Goal: Transaction & Acquisition: Purchase product/service

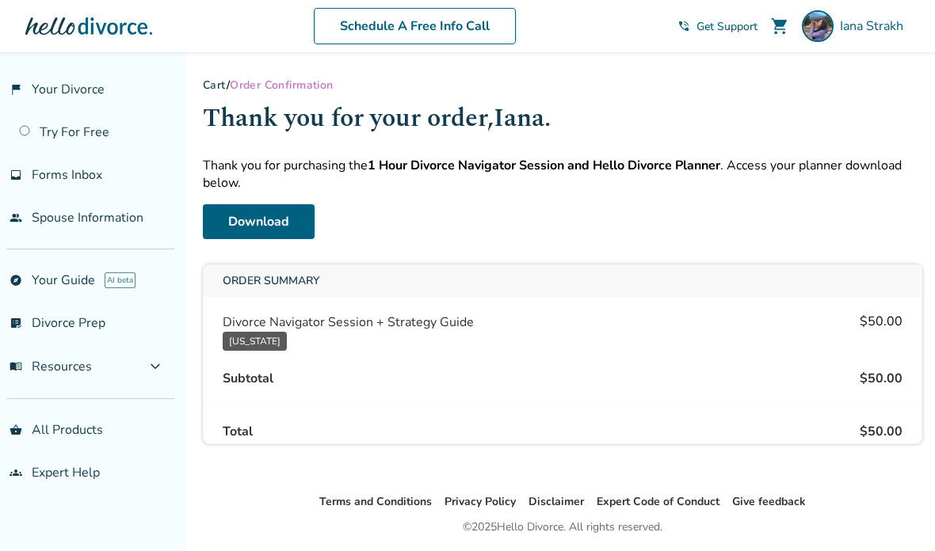
click at [266, 231] on link "Download" at bounding box center [259, 221] width 112 height 35
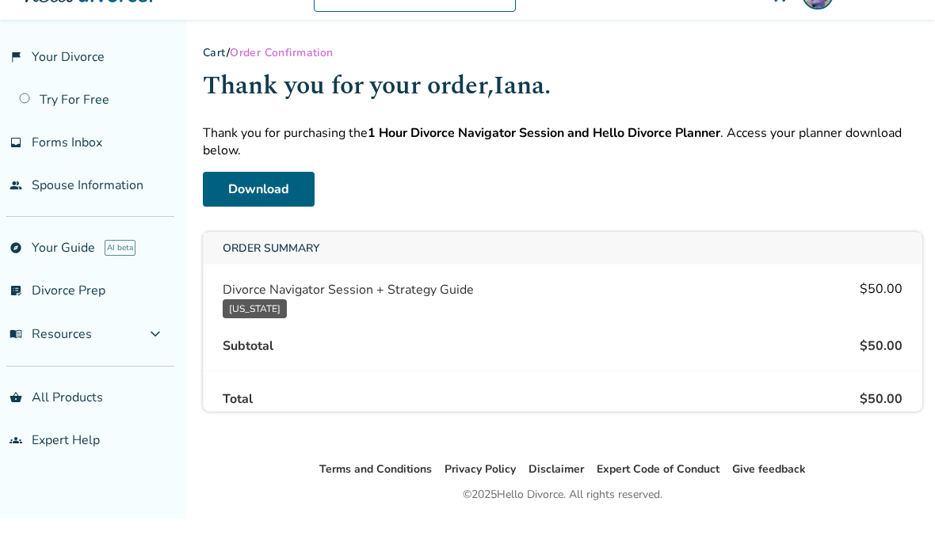
scroll to position [47, 0]
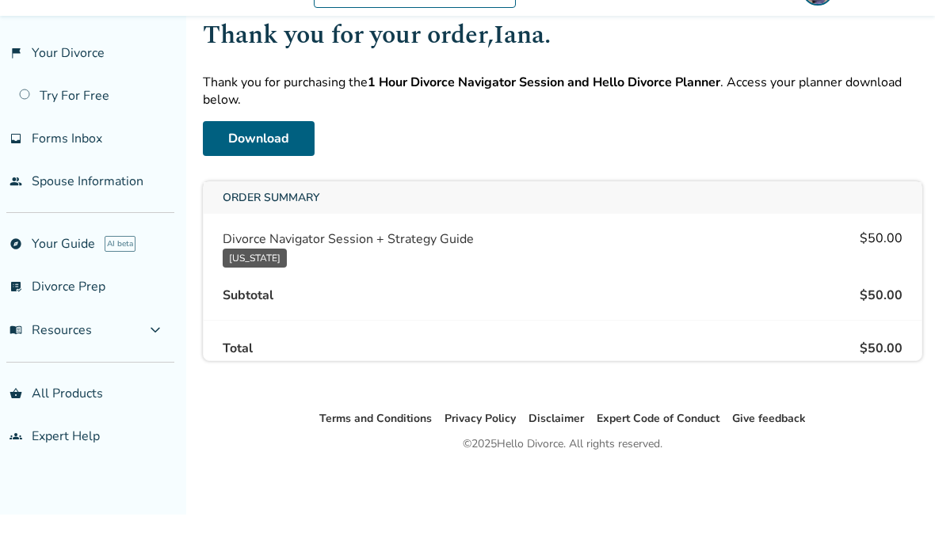
click at [775, 320] on div "Subtotal $50.00" at bounding box center [563, 332] width 718 height 24
click at [550, 263] on div "Divorce Navigator Session + Strategy Guide [US_STATE] $50.00" at bounding box center [563, 285] width 718 height 44
click at [326, 223] on div "Order Summary Divorce Navigator Session + Strategy Guide [US_STATE] $50.00 Subt…" at bounding box center [562, 308] width 719 height 180
click at [273, 280] on div "Order Summary Divorce Navigator Session + Strategy Guide [US_STATE] $50.00 Subt…" at bounding box center [562, 308] width 719 height 180
click at [292, 282] on div "Order Summary Divorce Navigator Session + Strategy Guide [US_STATE] $50.00 Subt…" at bounding box center [562, 308] width 719 height 180
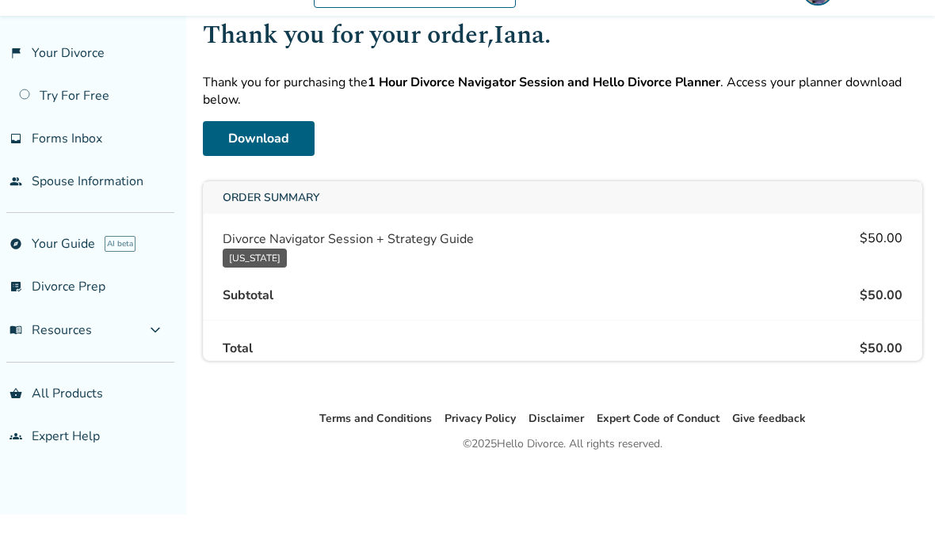
click at [37, 358] on span "menu_book Resources" at bounding box center [51, 366] width 82 height 17
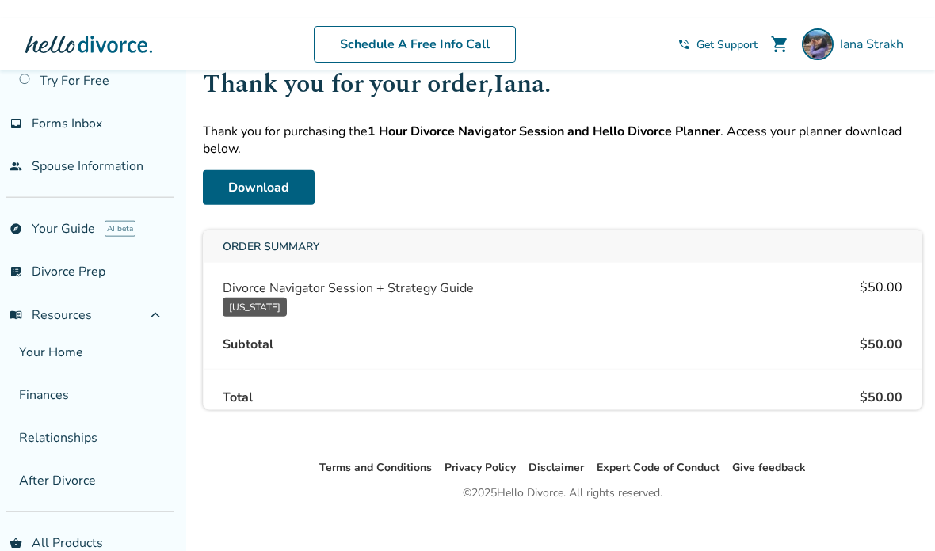
scroll to position [0, 0]
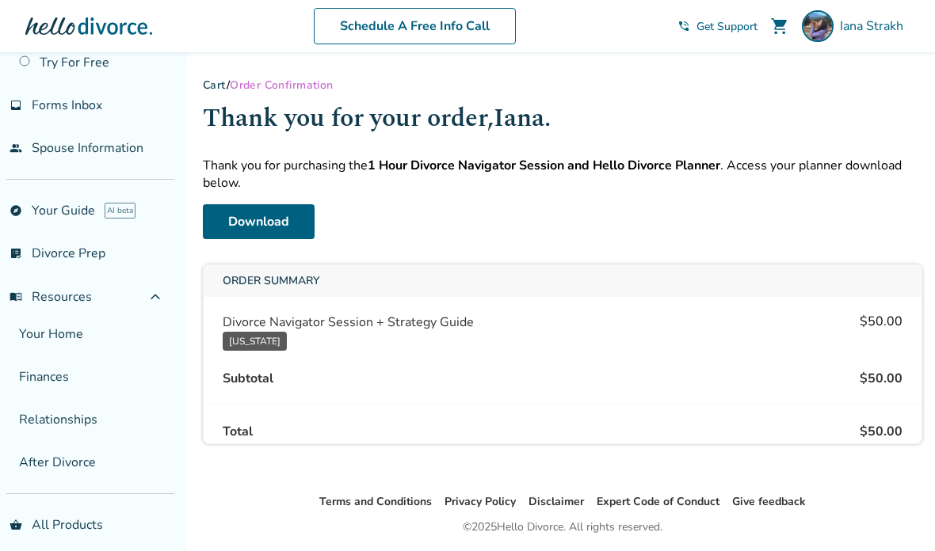
click at [717, 26] on span "Get Support" at bounding box center [726, 26] width 61 height 15
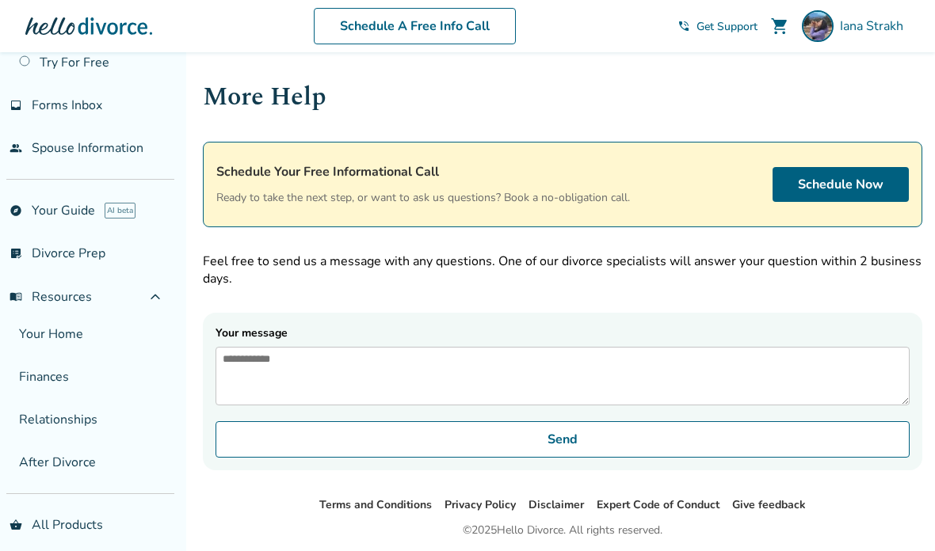
click at [873, 21] on span "[PERSON_NAME]" at bounding box center [875, 25] width 70 height 17
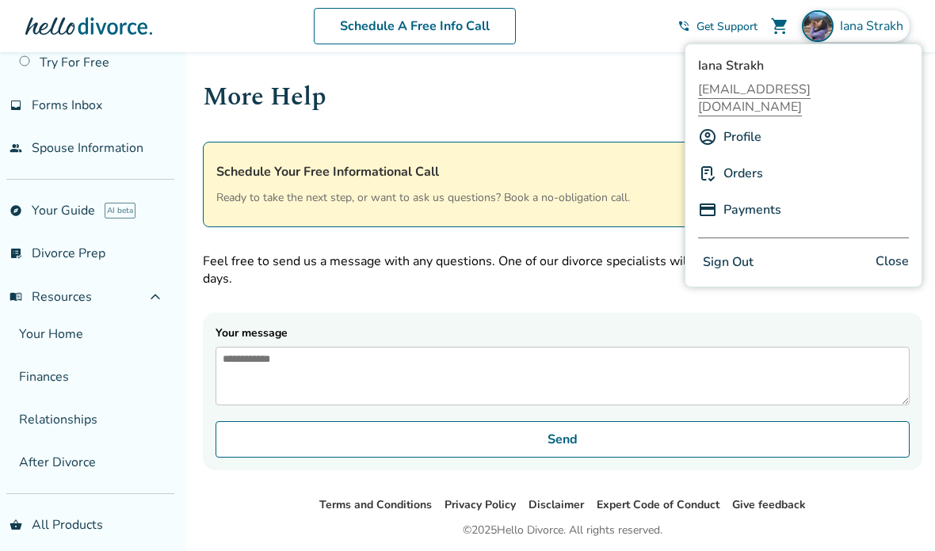
click at [746, 122] on link "Profile" at bounding box center [742, 137] width 38 height 30
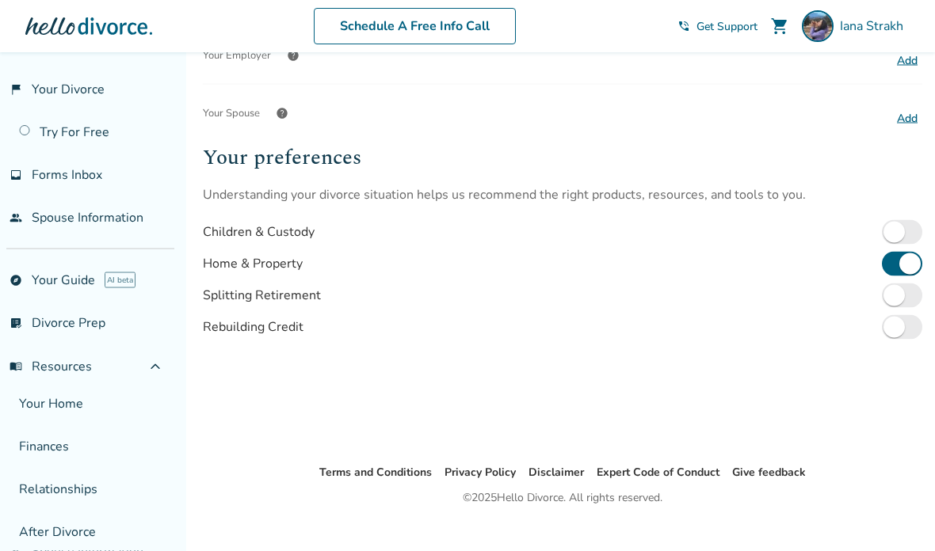
click at [42, 93] on link "flag_2 Your Divorce" at bounding box center [87, 89] width 174 height 36
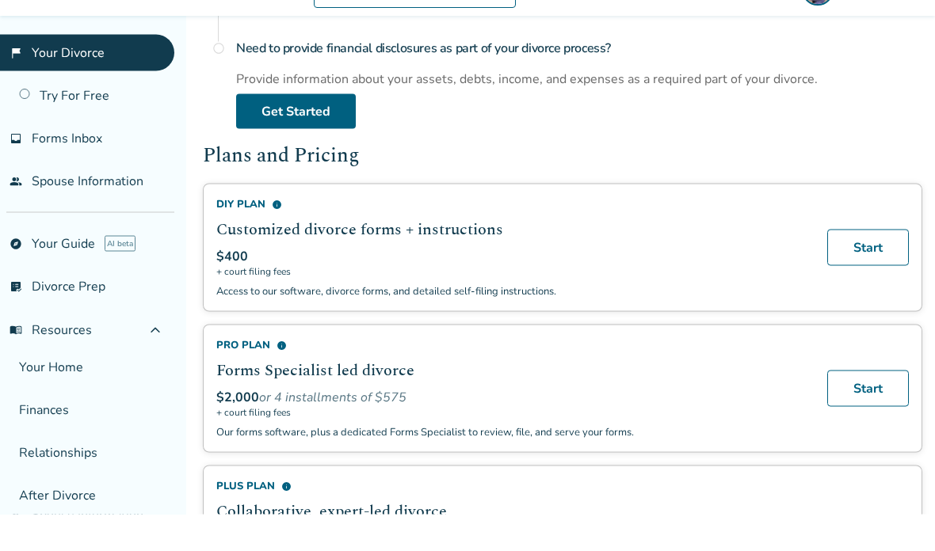
scroll to position [841, 0]
click at [283, 233] on div "DIY Plan info" at bounding box center [512, 240] width 592 height 14
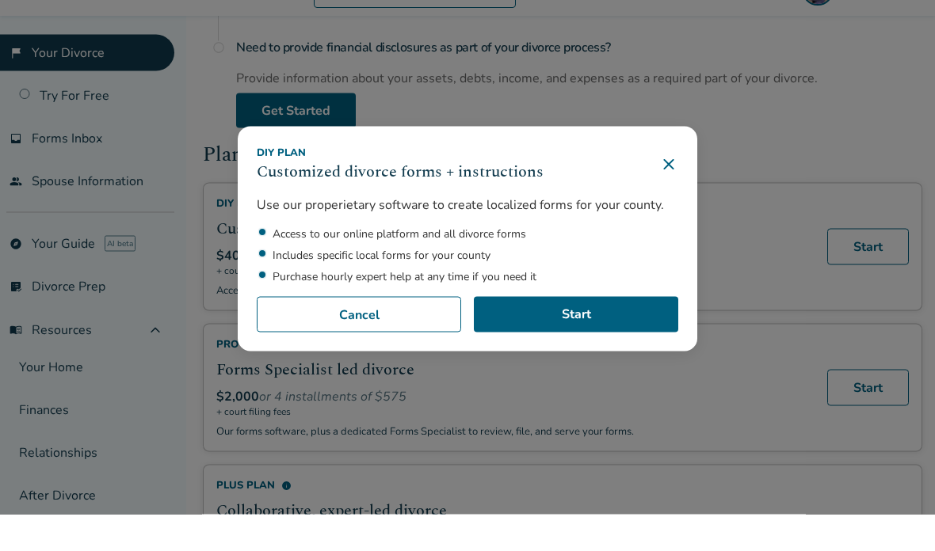
click at [671, 203] on icon at bounding box center [668, 201] width 19 height 19
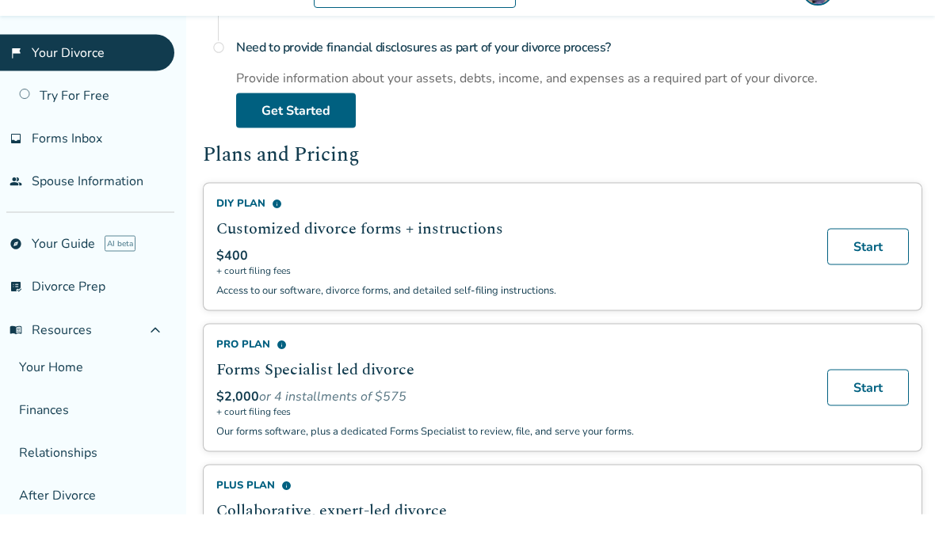
click at [680, 284] on div "$400" at bounding box center [512, 292] width 592 height 17
click at [864, 276] on link "Start" at bounding box center [868, 283] width 82 height 36
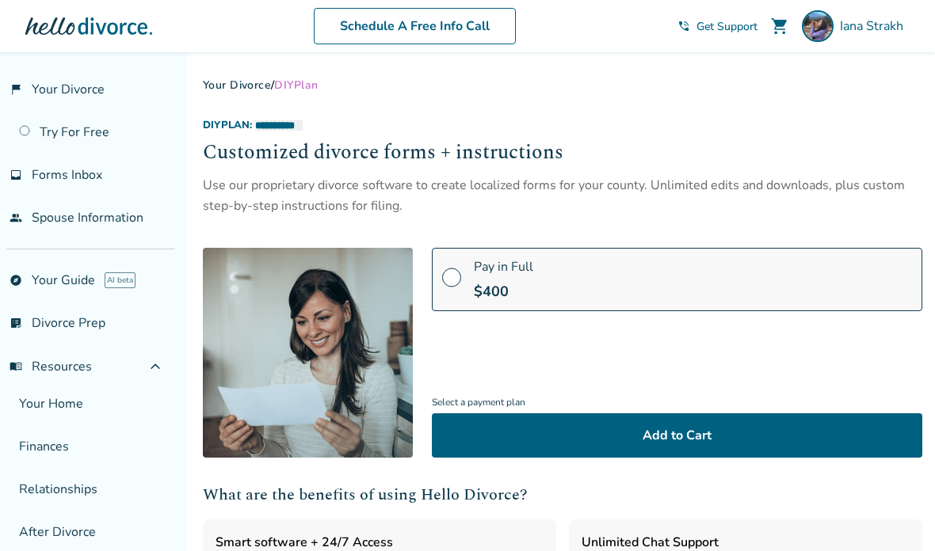
click at [101, 86] on link "flag_2 Your Divorce" at bounding box center [87, 89] width 174 height 36
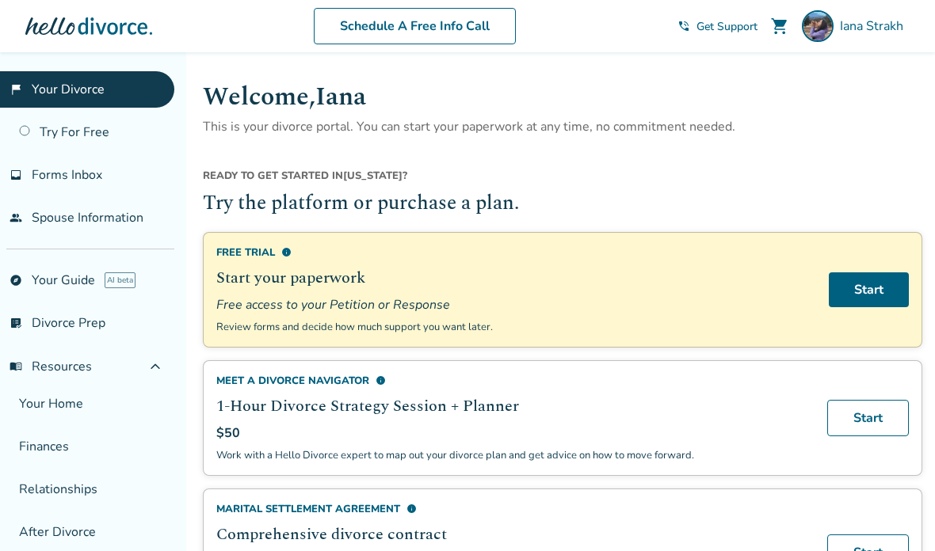
click at [806, 33] on img at bounding box center [818, 26] width 32 height 32
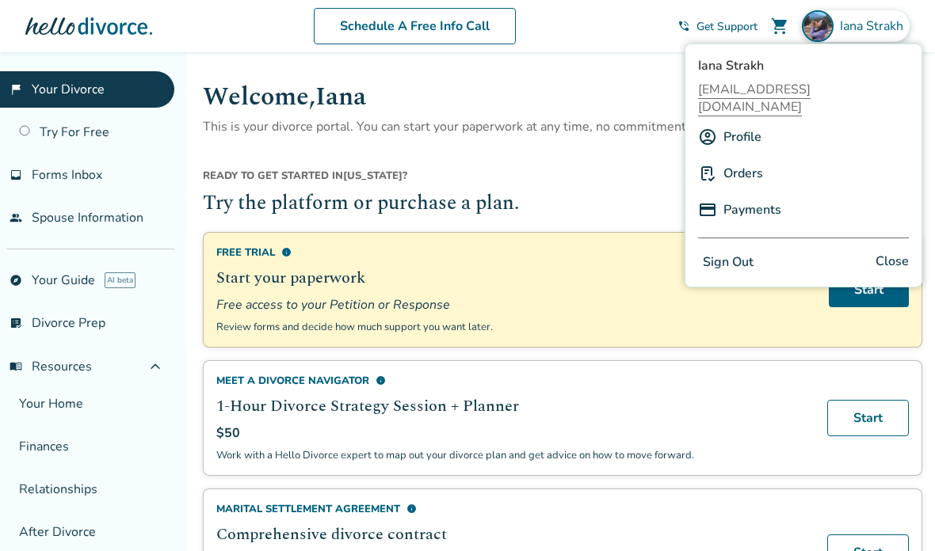
click at [751, 160] on link "Orders" at bounding box center [743, 173] width 40 height 30
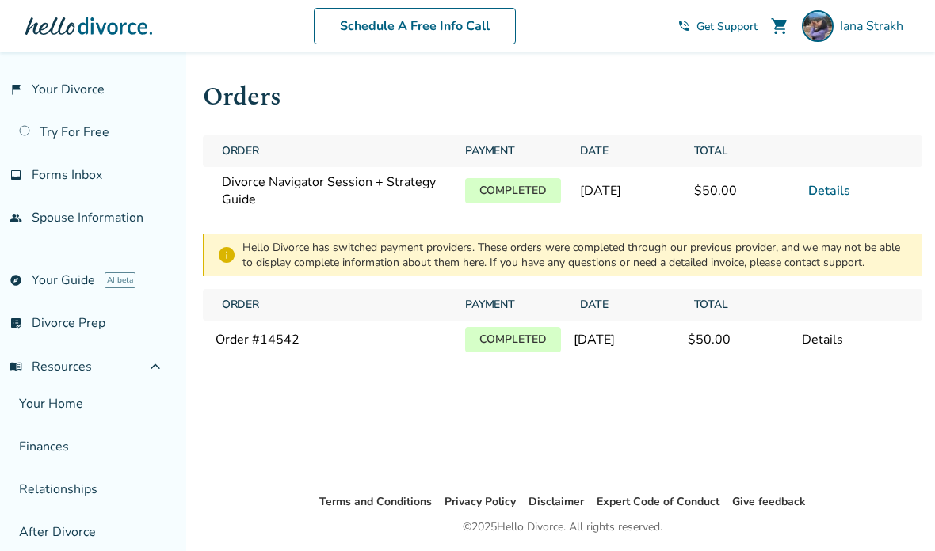
click at [288, 371] on div "Orders Order Payment Date Total Divorce Navigator Session + Strategy Guide Comp…" at bounding box center [562, 272] width 745 height 440
click at [490, 359] on span "Completed" at bounding box center [513, 340] width 108 height 38
click at [530, 339] on p "Completed" at bounding box center [512, 339] width 95 height 25
click at [827, 199] on link "Details" at bounding box center [829, 190] width 42 height 17
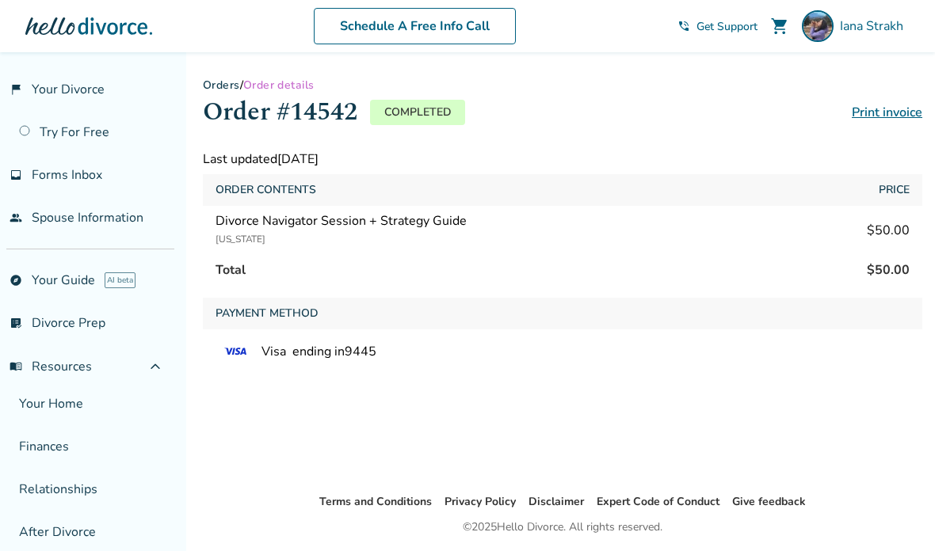
click at [73, 280] on link "explore Your Guide AI beta" at bounding box center [87, 280] width 174 height 36
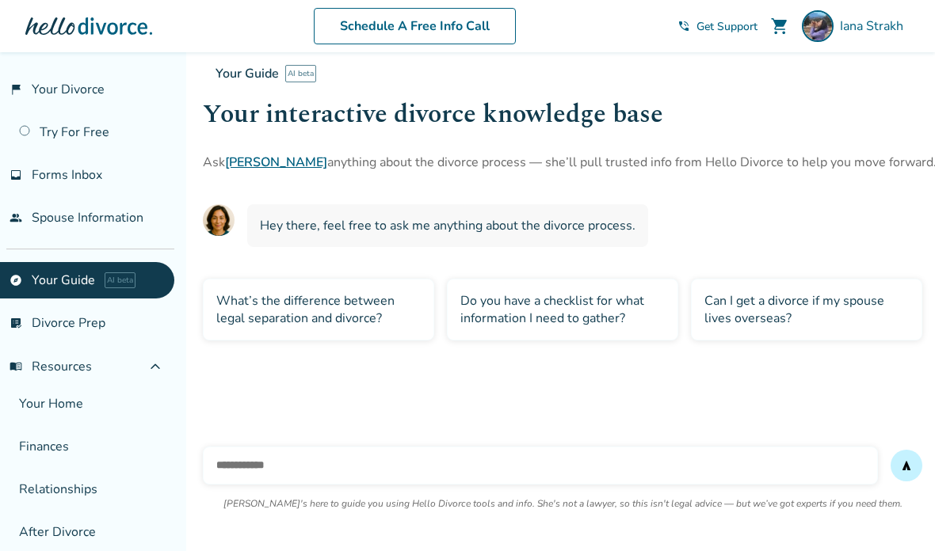
click at [291, 447] on input "text" at bounding box center [540, 466] width 675 height 38
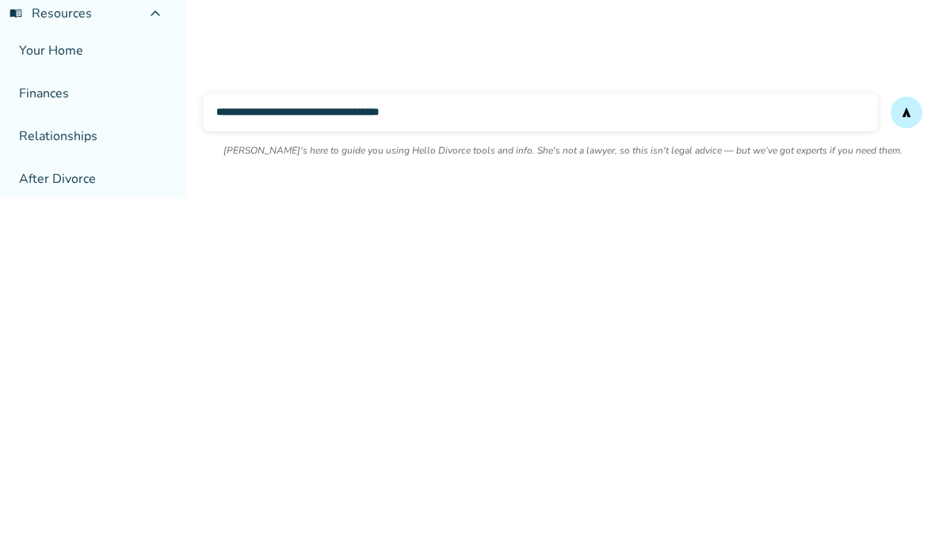
type input "**********"
click at [904, 459] on span "send" at bounding box center [906, 465] width 13 height 13
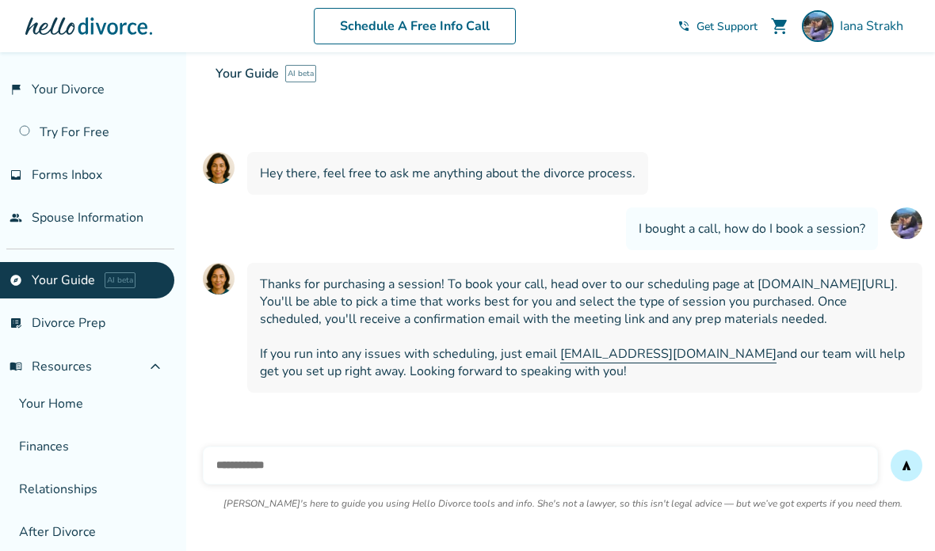
click at [823, 276] on span "Thanks for purchasing a session! To book your call, head over to our scheduling…" at bounding box center [585, 328] width 650 height 105
copy span "[DOMAIN_NAME][URL]"
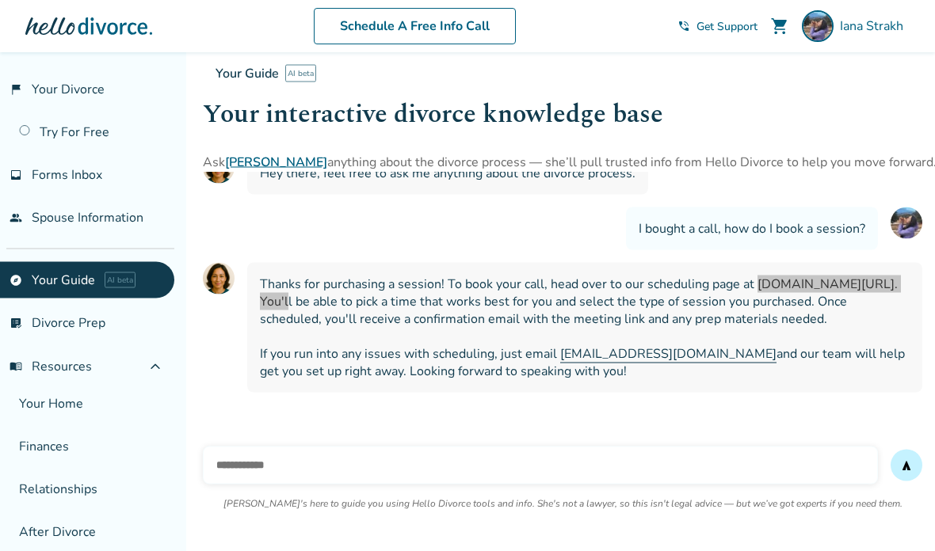
scroll to position [116, 0]
click at [872, 25] on span "[PERSON_NAME]" at bounding box center [875, 25] width 70 height 17
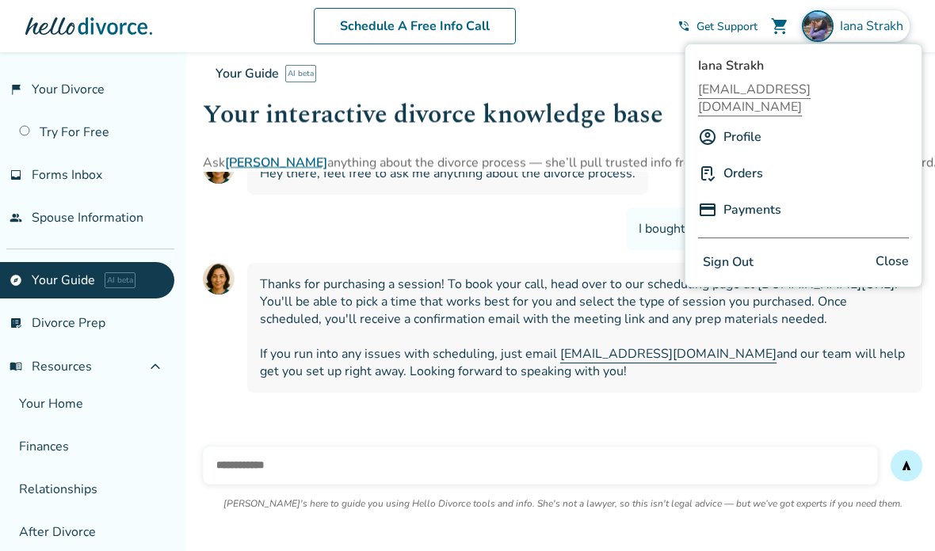
click at [735, 122] on link "Profile" at bounding box center [742, 137] width 38 height 30
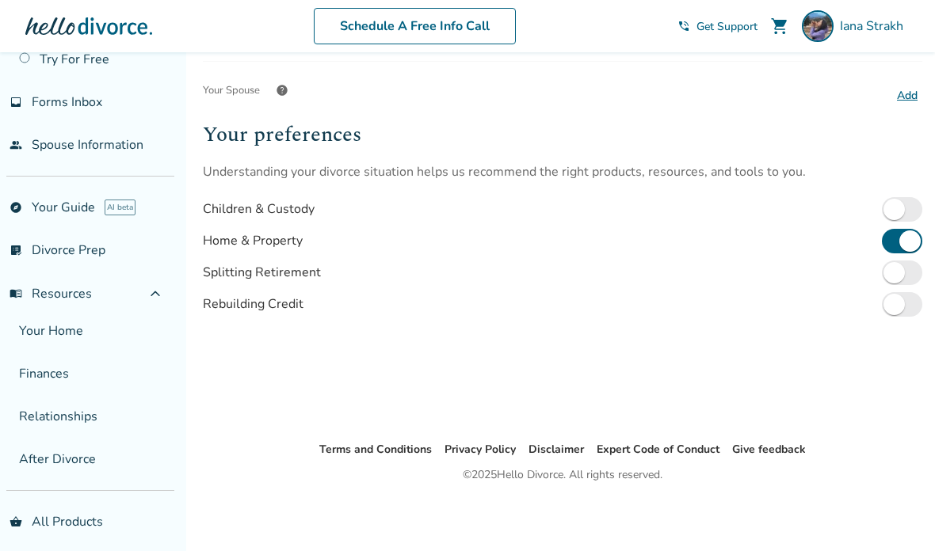
scroll to position [70, 0]
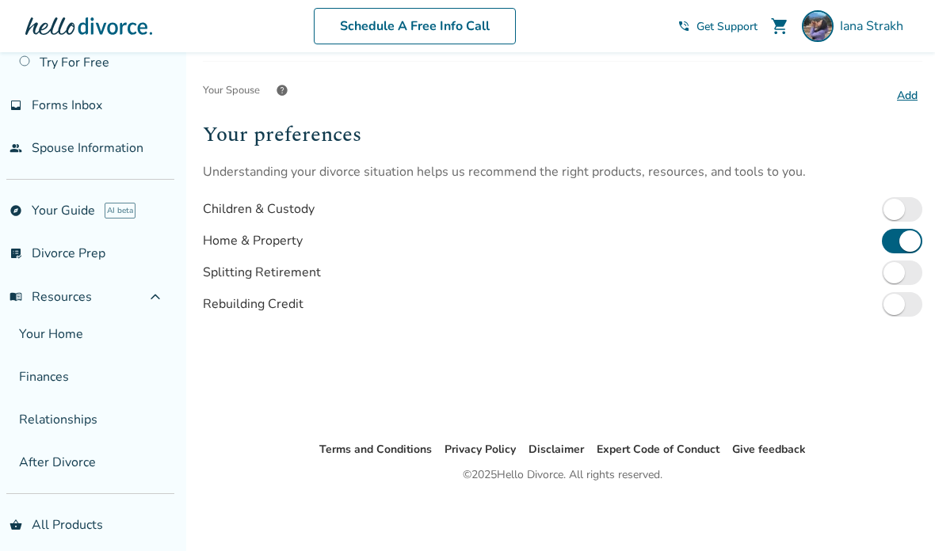
click at [97, 332] on link "Your Home" at bounding box center [87, 334] width 174 height 36
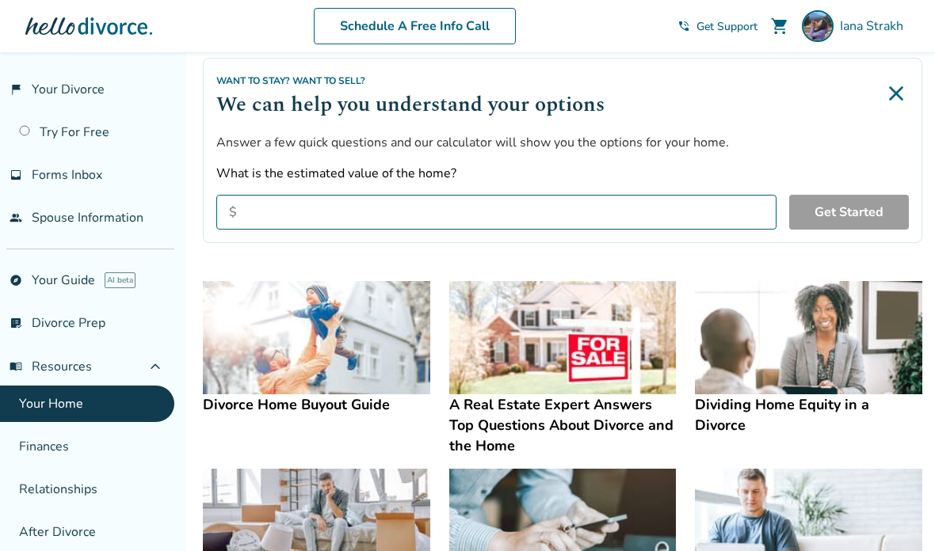
click at [84, 82] on link "flag_2 Your Divorce" at bounding box center [87, 89] width 174 height 36
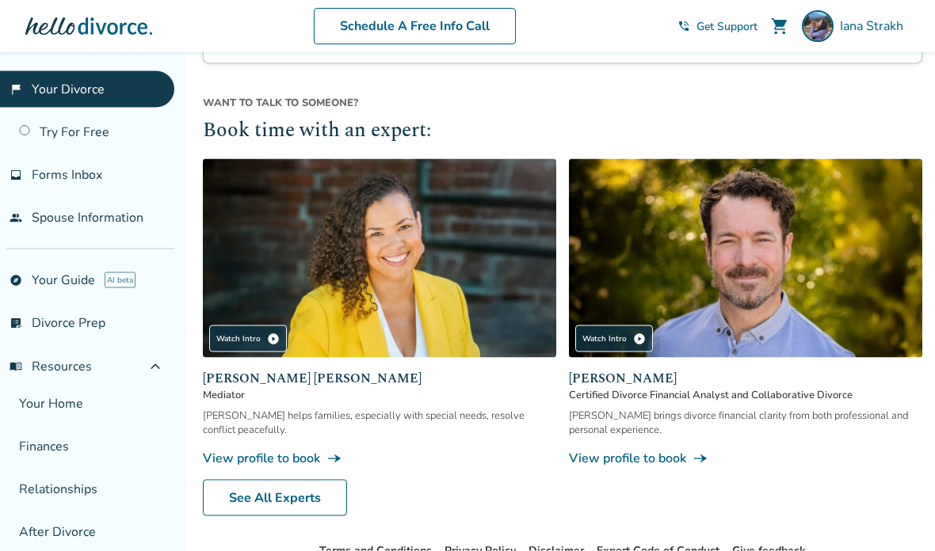
scroll to position [1486, 0]
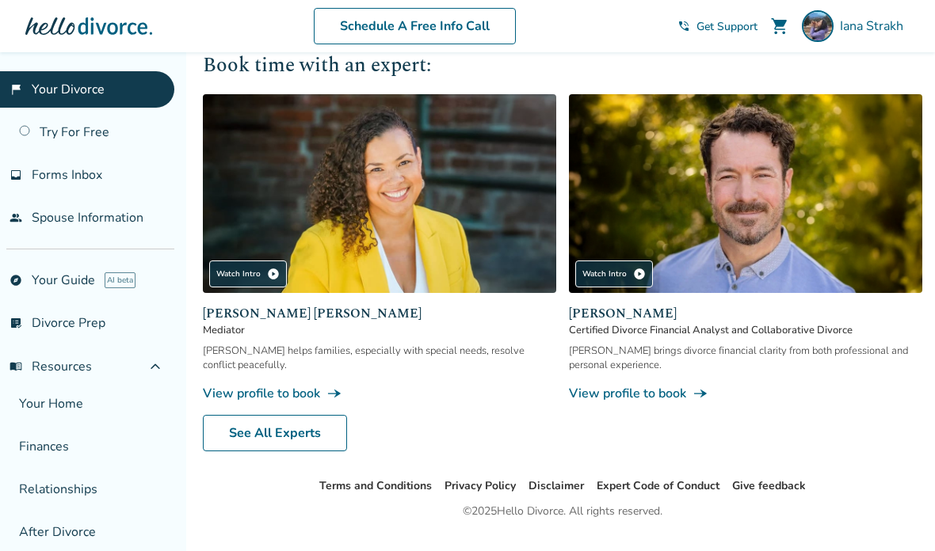
click at [313, 402] on link "View profile to book line_end_arrow_notch" at bounding box center [379, 393] width 353 height 17
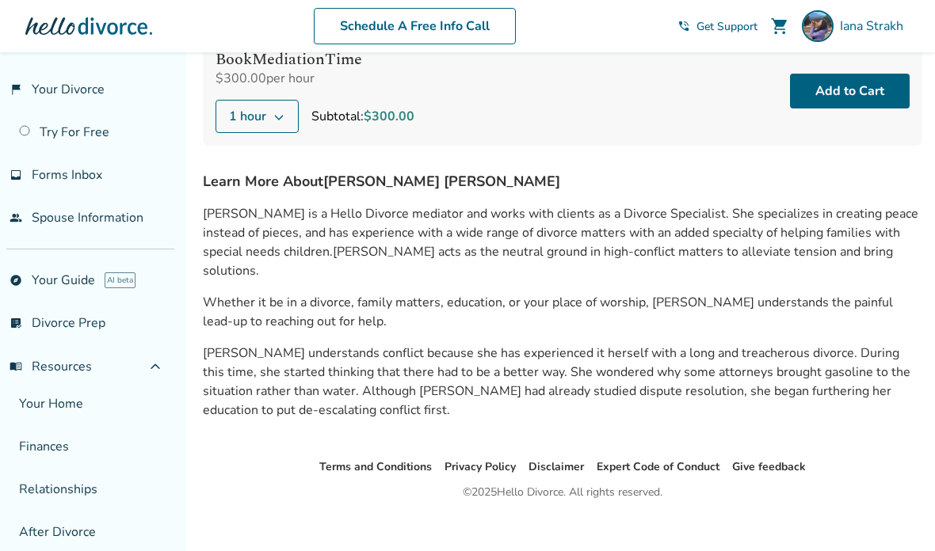
click at [105, 123] on link "Try For Free" at bounding box center [87, 132] width 174 height 36
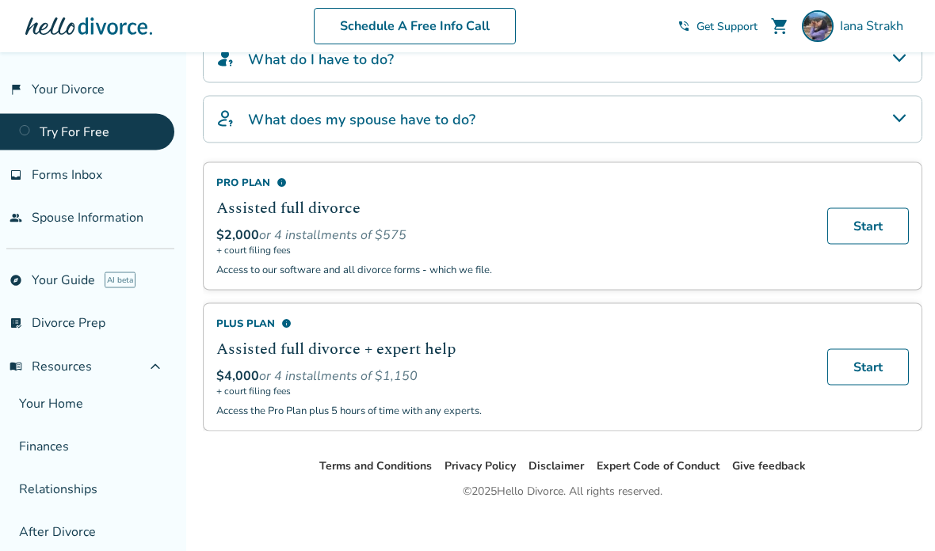
scroll to position [444, 0]
click at [432, 29] on link "Schedule A Free Info Call" at bounding box center [415, 26] width 202 height 36
click at [715, 23] on span "Get Support" at bounding box center [726, 26] width 61 height 15
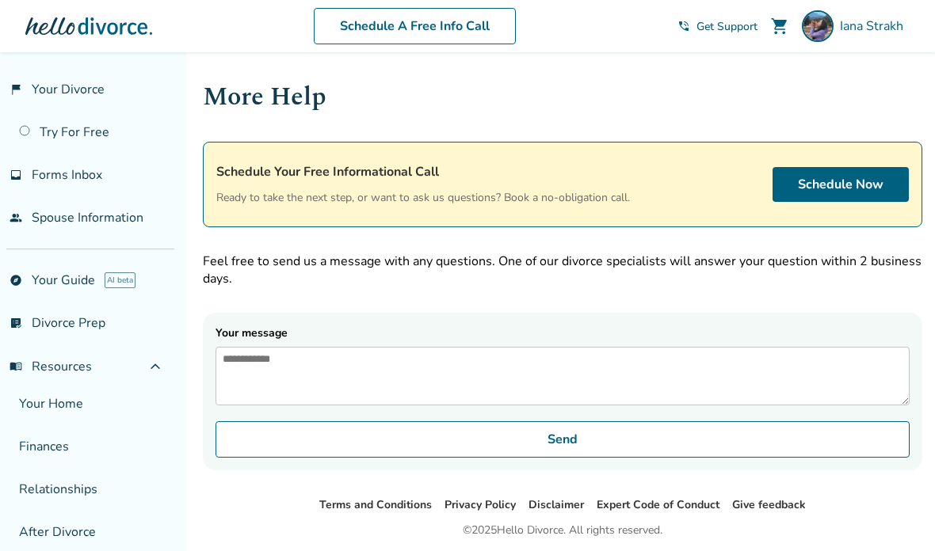
click at [682, 22] on span "phone_in_talk" at bounding box center [683, 26] width 13 height 13
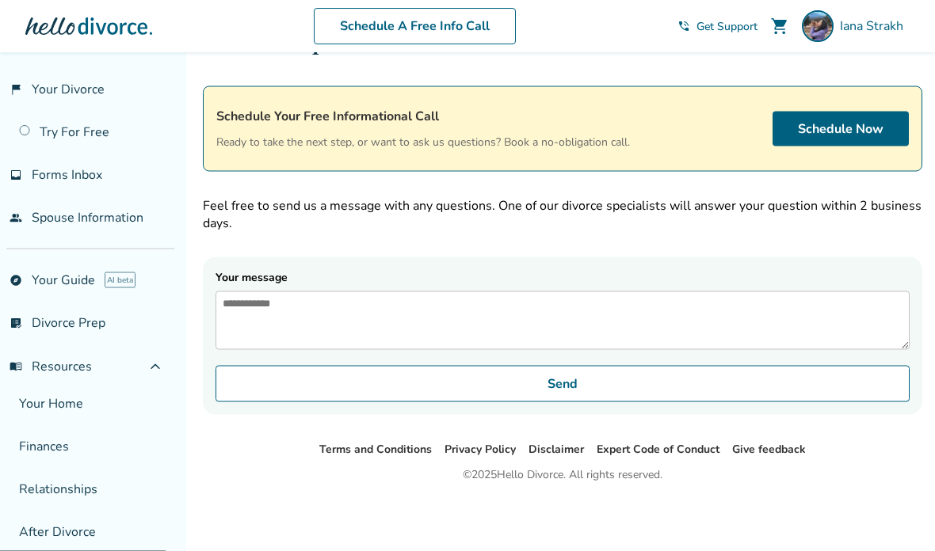
scroll to position [88, 0]
click at [829, 112] on link "Schedule Now" at bounding box center [840, 129] width 136 height 35
